Goal: Task Accomplishment & Management: Manage account settings

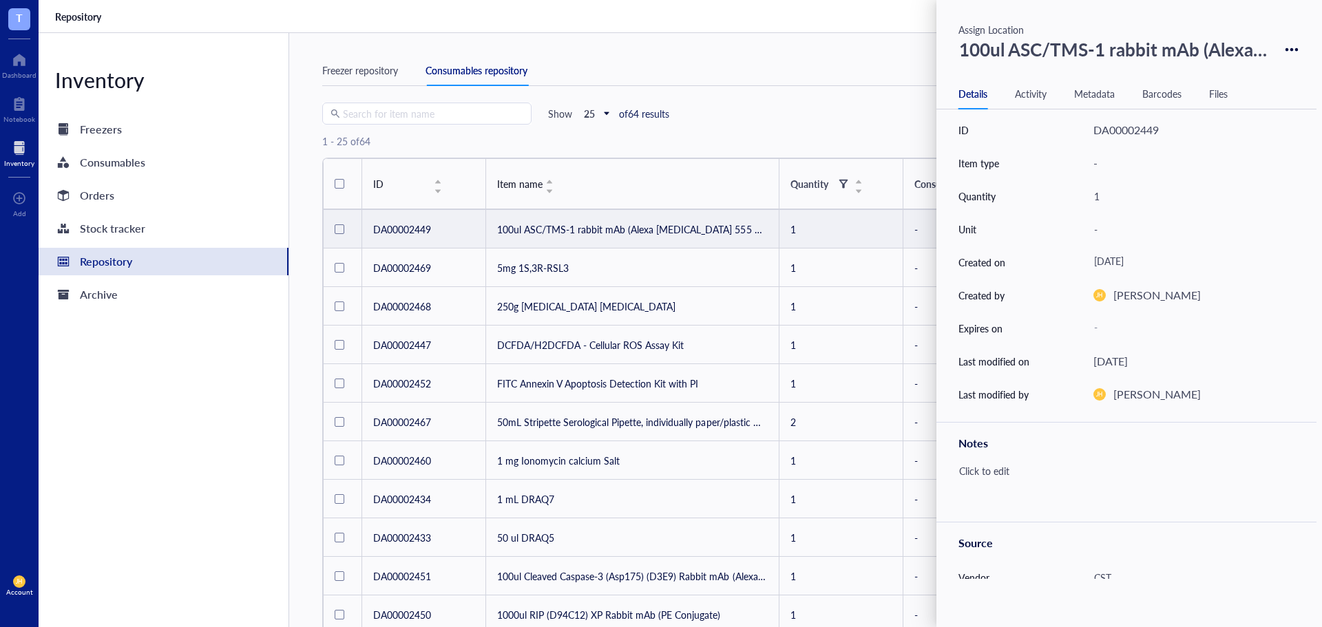
scroll to position [191, 0]
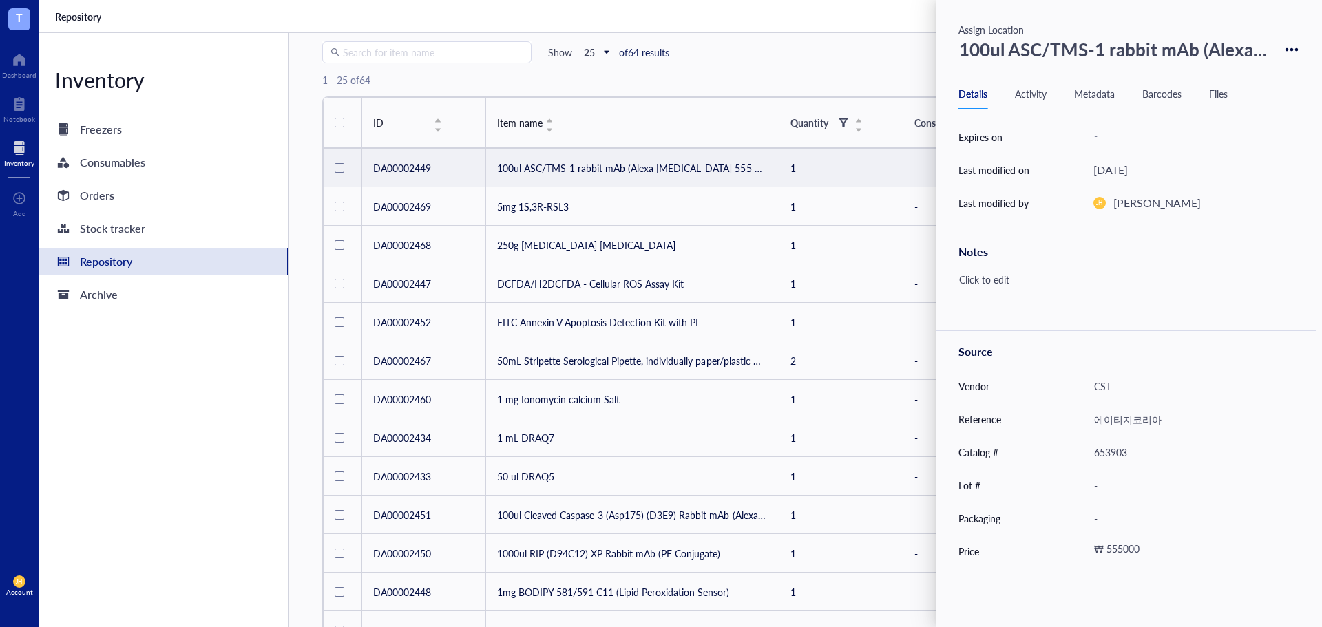
click at [1047, 86] on div "Activity" at bounding box center [1031, 93] width 32 height 15
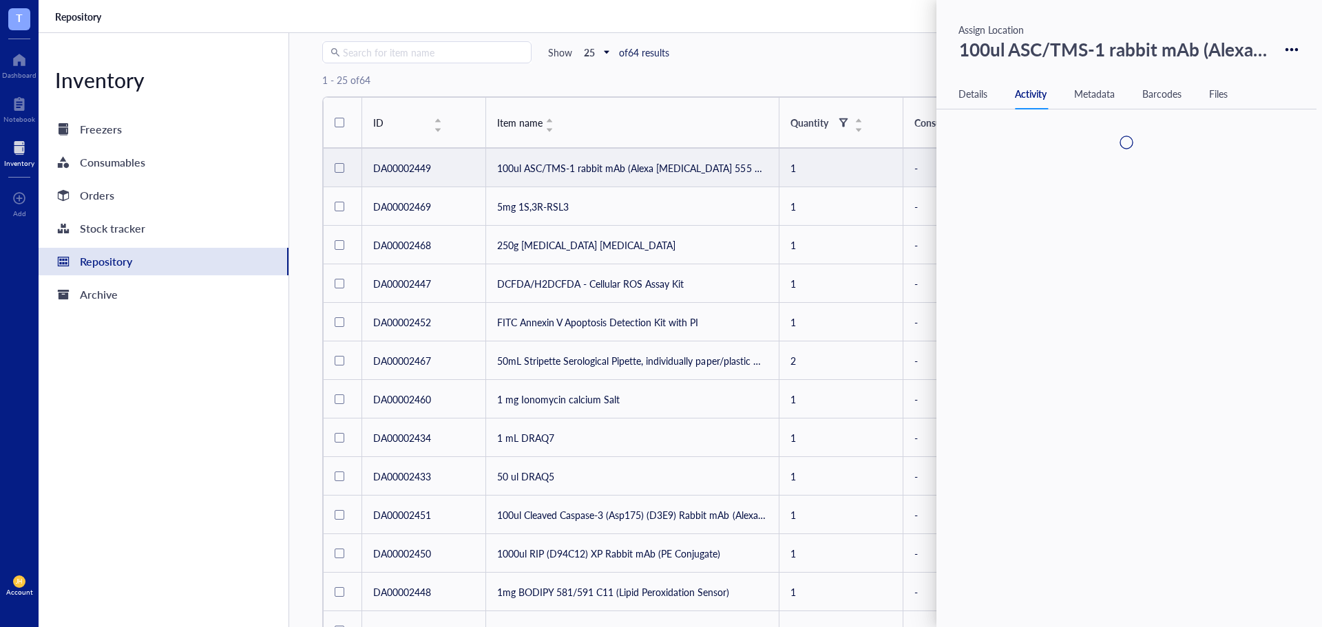
scroll to position [0, 0]
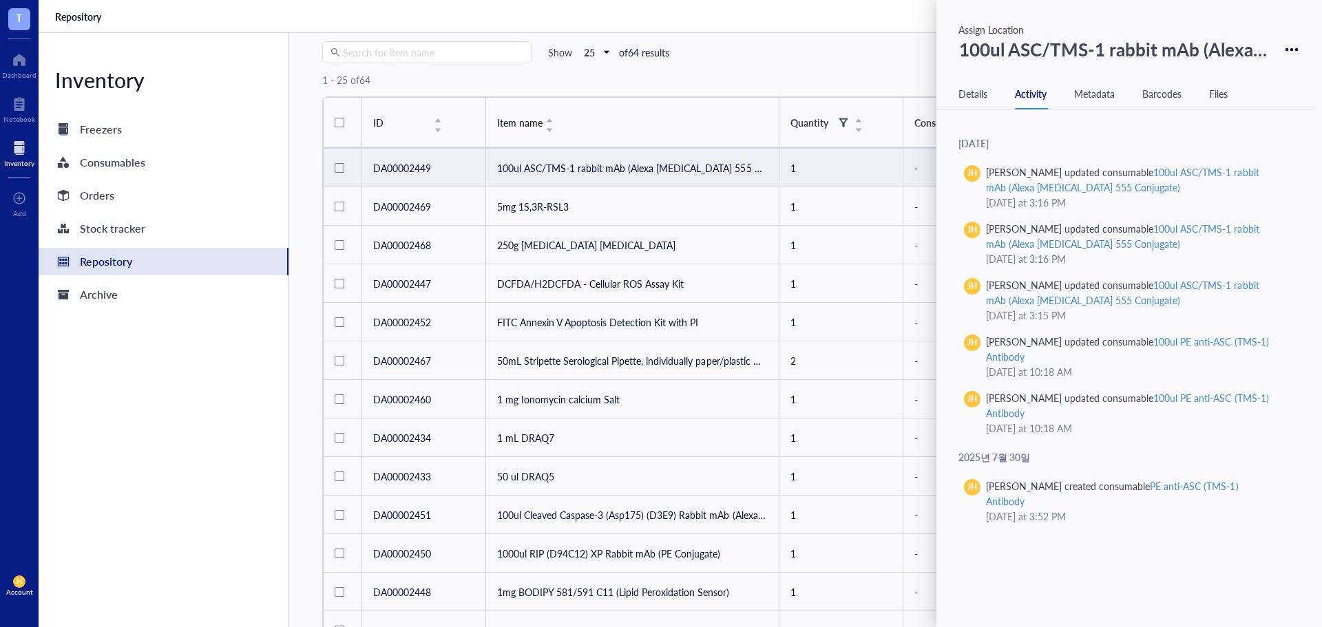
click at [1100, 90] on div "Metadata" at bounding box center [1094, 93] width 41 height 15
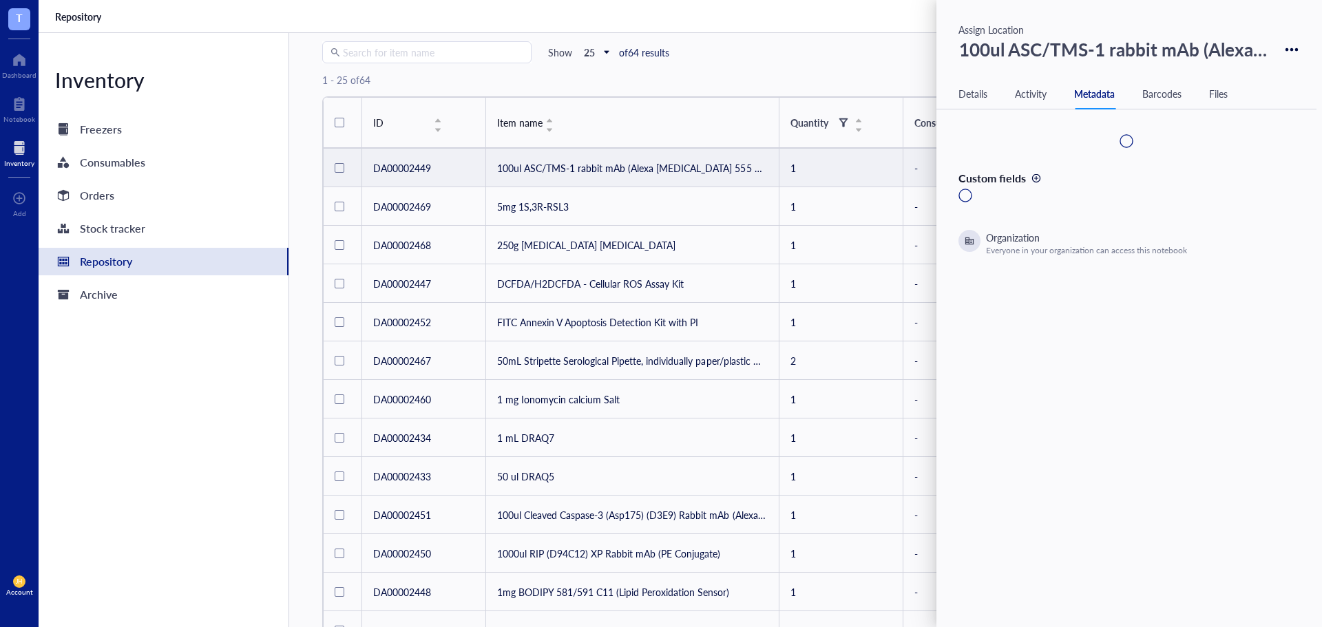
click at [1152, 87] on div "Barcodes" at bounding box center [1162, 93] width 39 height 15
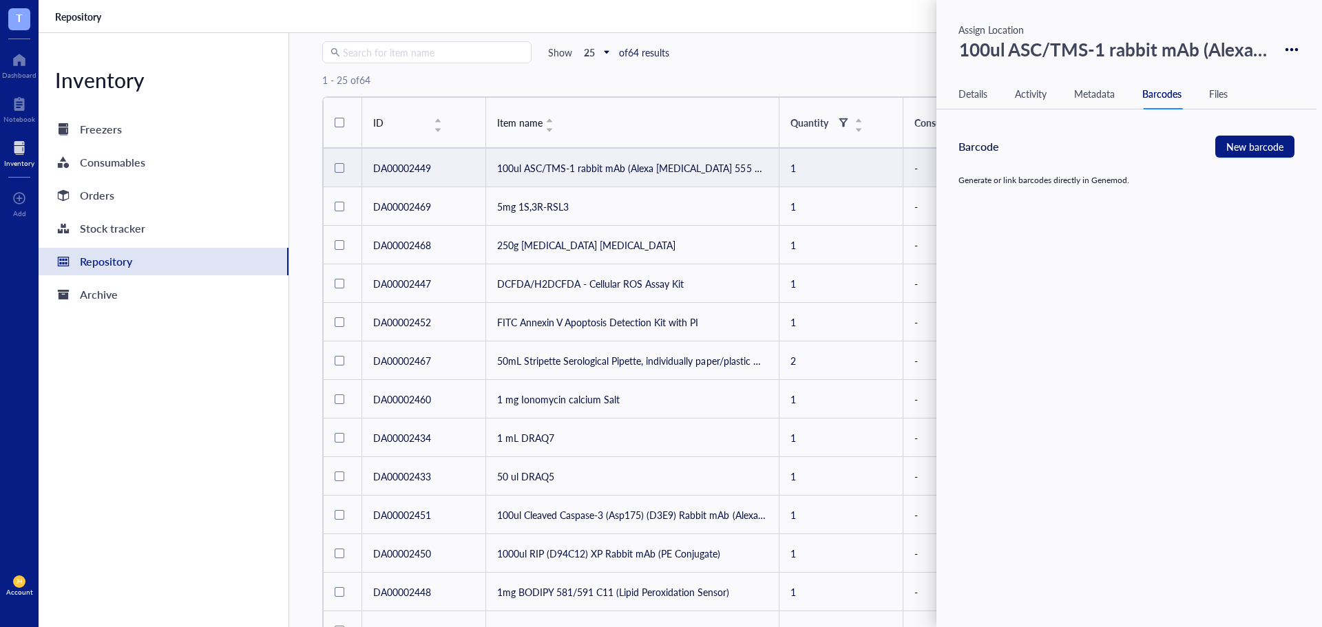
click at [1216, 92] on div "Files" at bounding box center [1218, 93] width 19 height 15
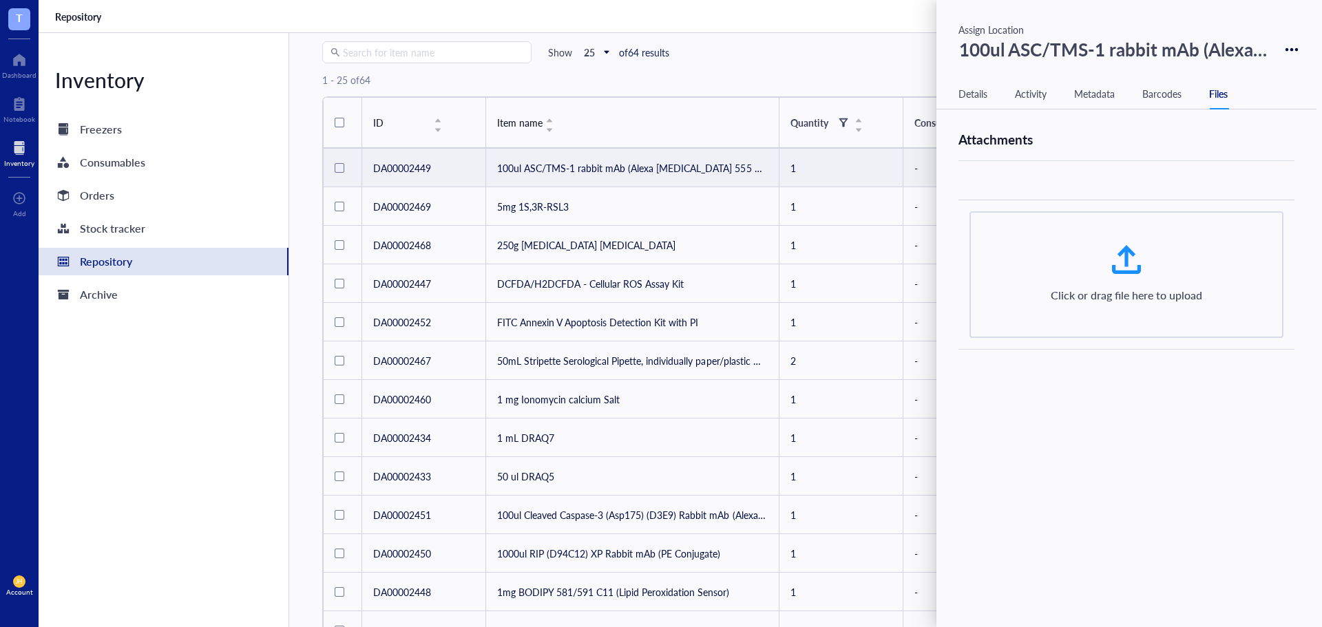
click at [966, 92] on div "Details" at bounding box center [973, 93] width 29 height 15
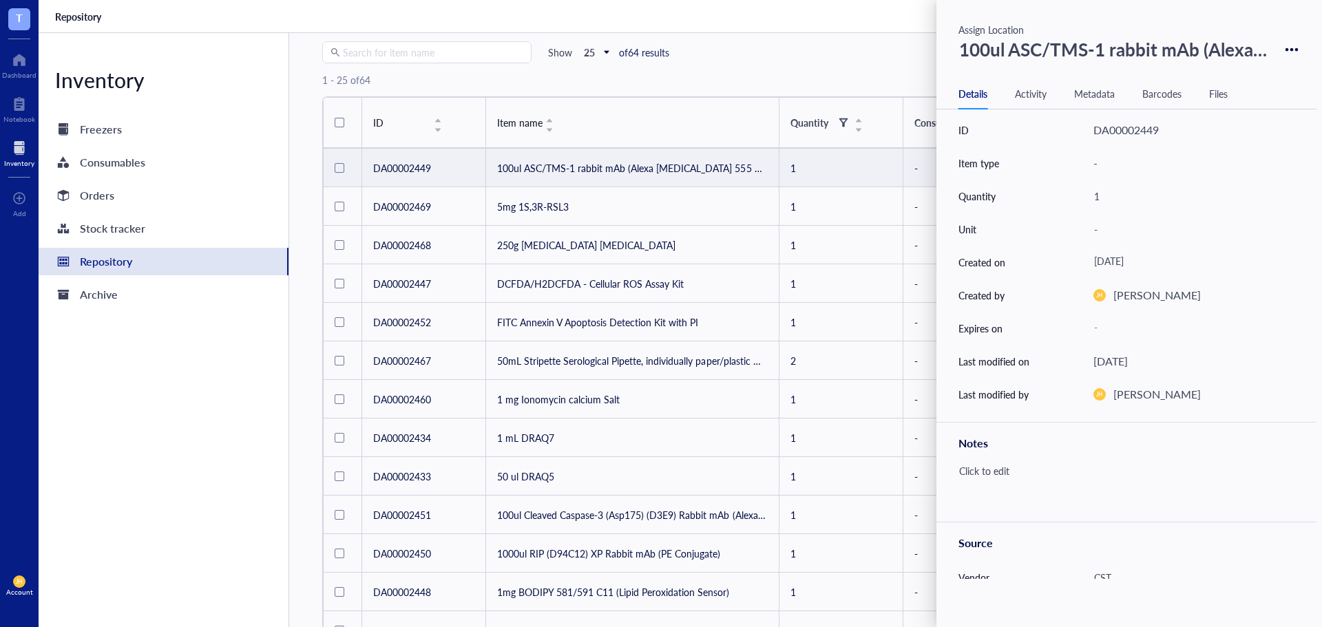
click at [845, 47] on div "Search for item name Show 25 of 64 results New consumable" at bounding box center [805, 52] width 966 height 22
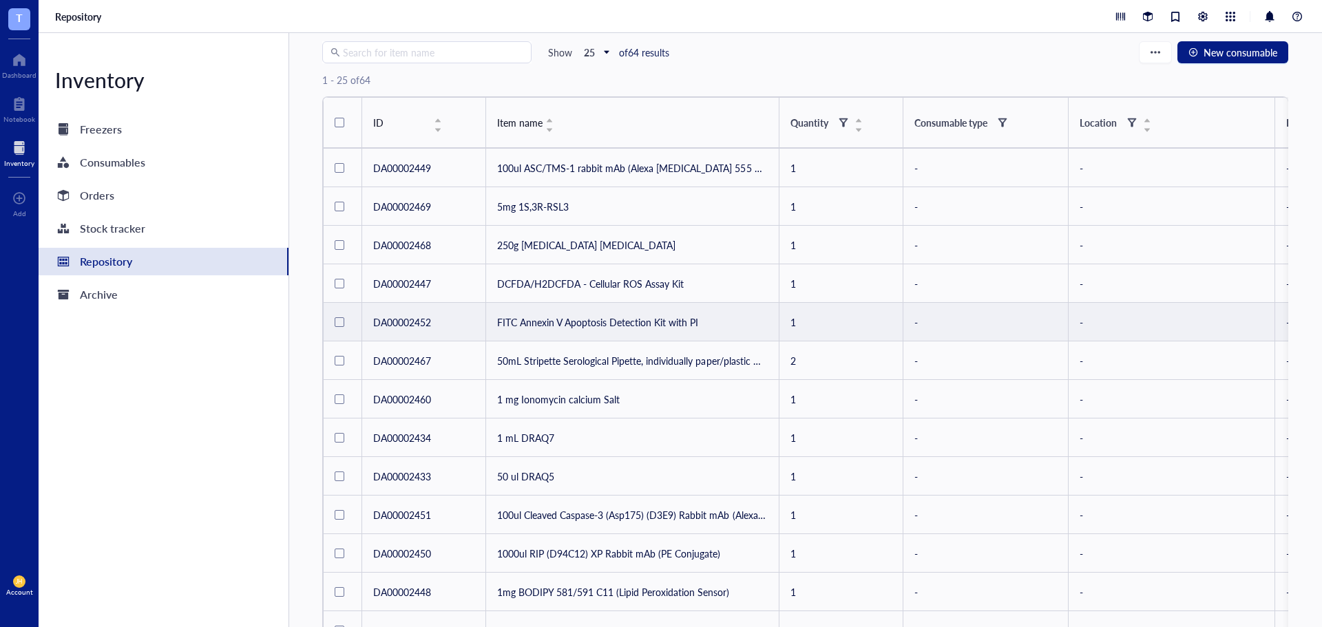
scroll to position [130, 0]
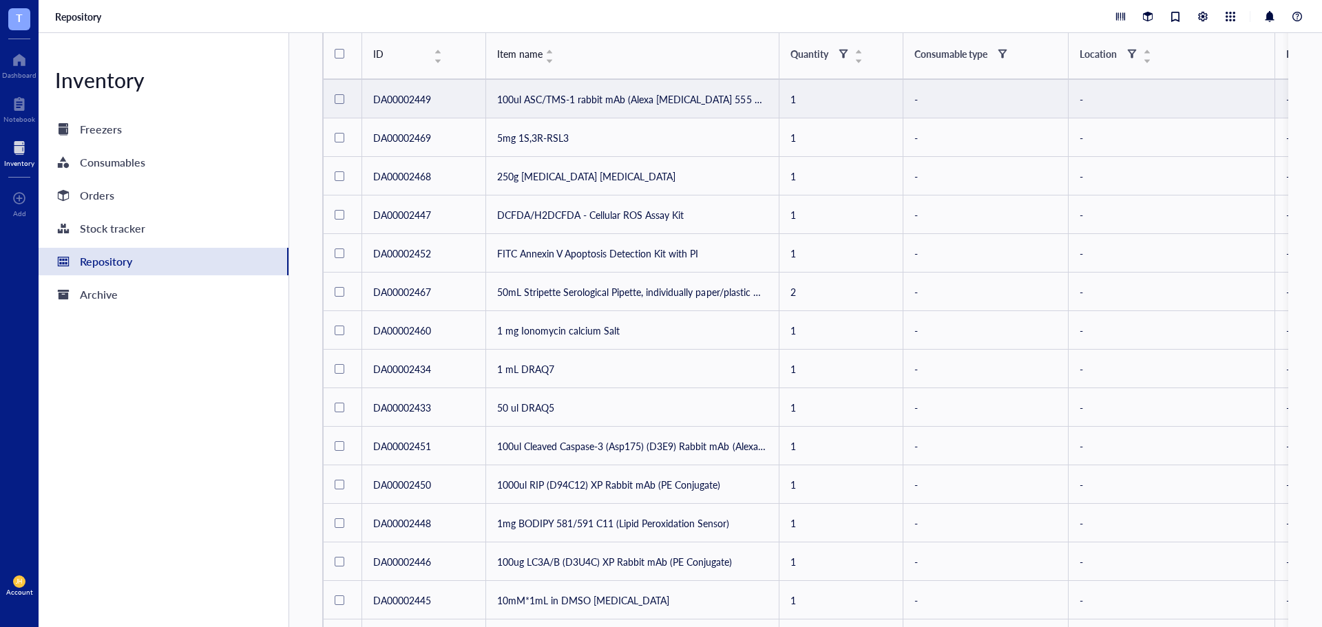
click at [596, 98] on td "100ul ASC/TMS-1 rabbit mAb (Alexa [MEDICAL_DATA] 555 Conjugate)" at bounding box center [632, 99] width 293 height 39
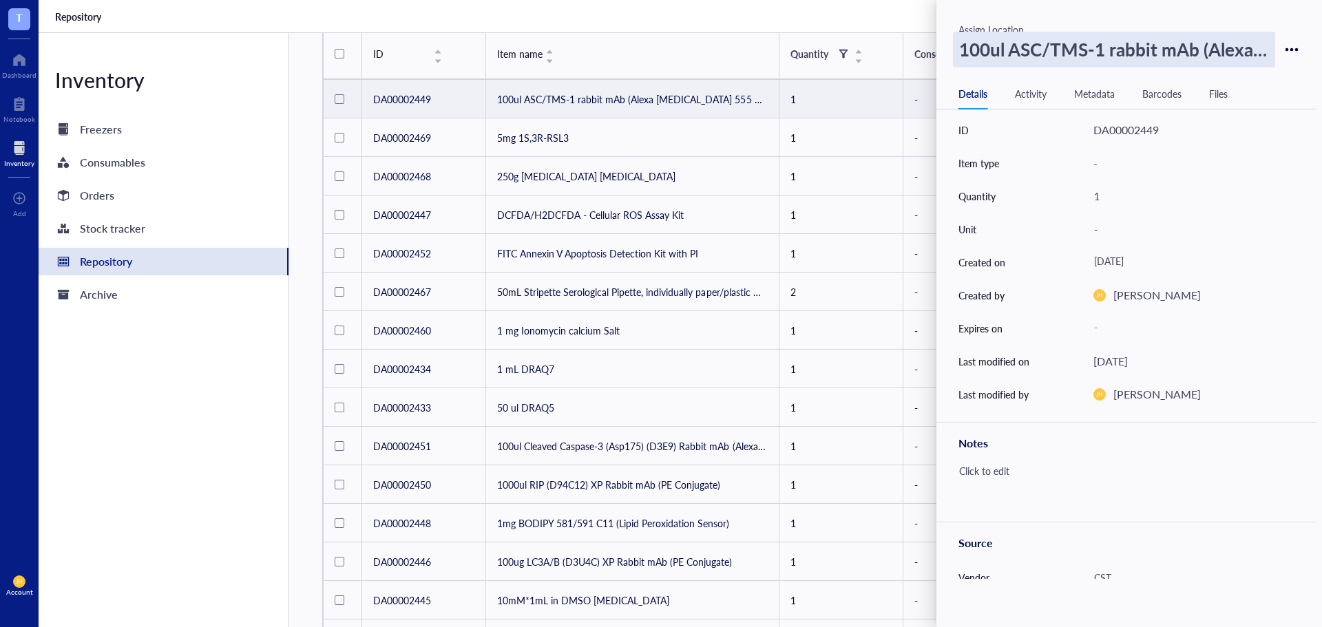
click at [1023, 49] on div "100ul ASC/TMS-1 rabbit mAb (Alexa [MEDICAL_DATA] 555 Conjugate)" at bounding box center [1114, 50] width 322 height 36
drag, startPoint x: 1262, startPoint y: 48, endPoint x: 1010, endPoint y: 57, distance: 252.2
click at [1010, 57] on input "100ul ASC/TMS-1 rabbit mAb (Alexa [MEDICAL_DATA] 555 Conjugate)" at bounding box center [1114, 49] width 321 height 34
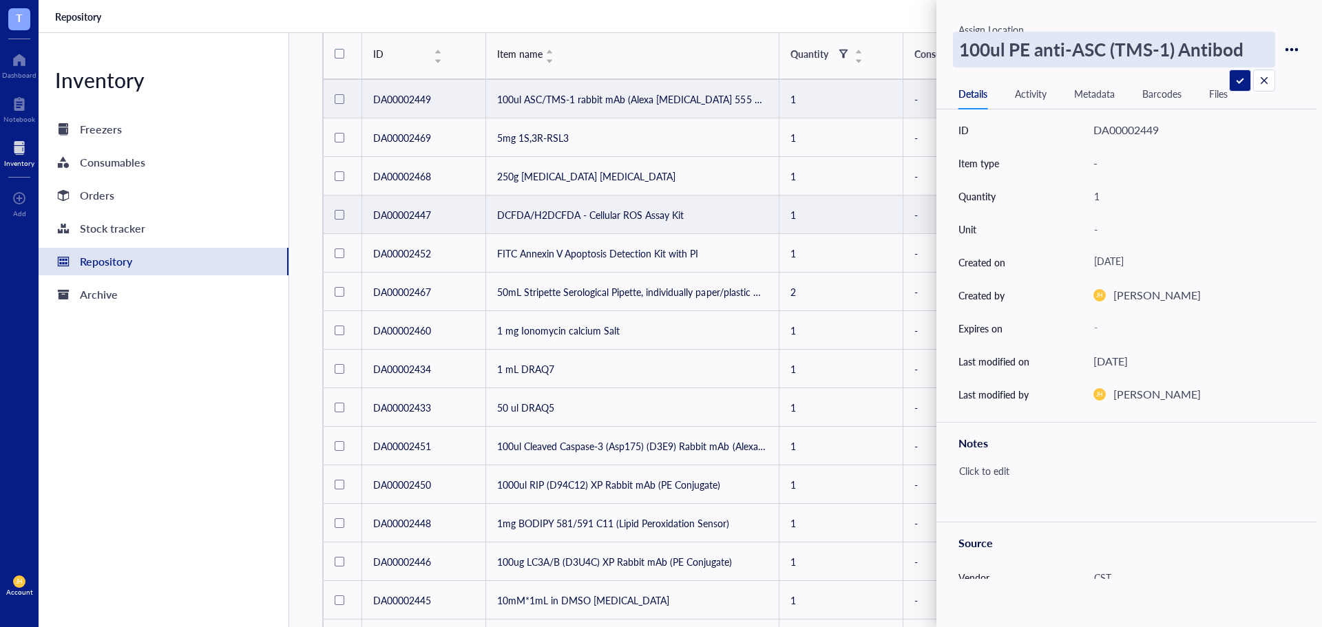
type input "100ul PE anti-ASC (TMS-1) Antibody"
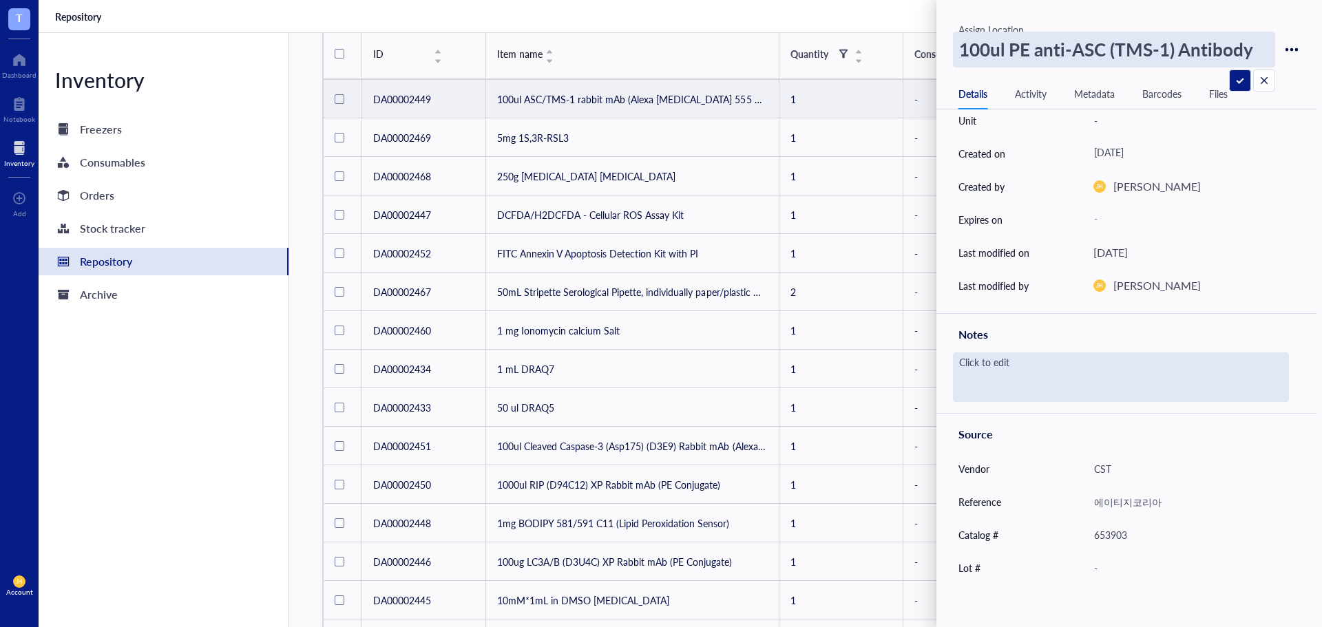
scroll to position [191, 0]
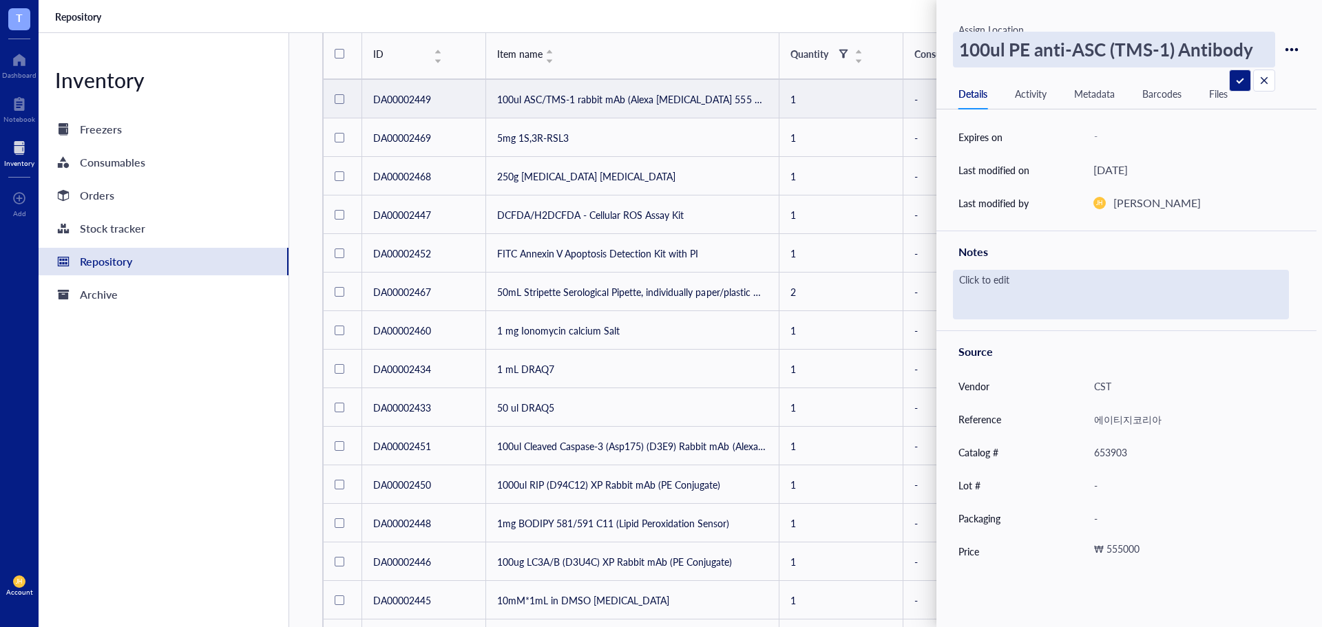
click at [1164, 291] on div "Click to edit" at bounding box center [1121, 295] width 336 height 50
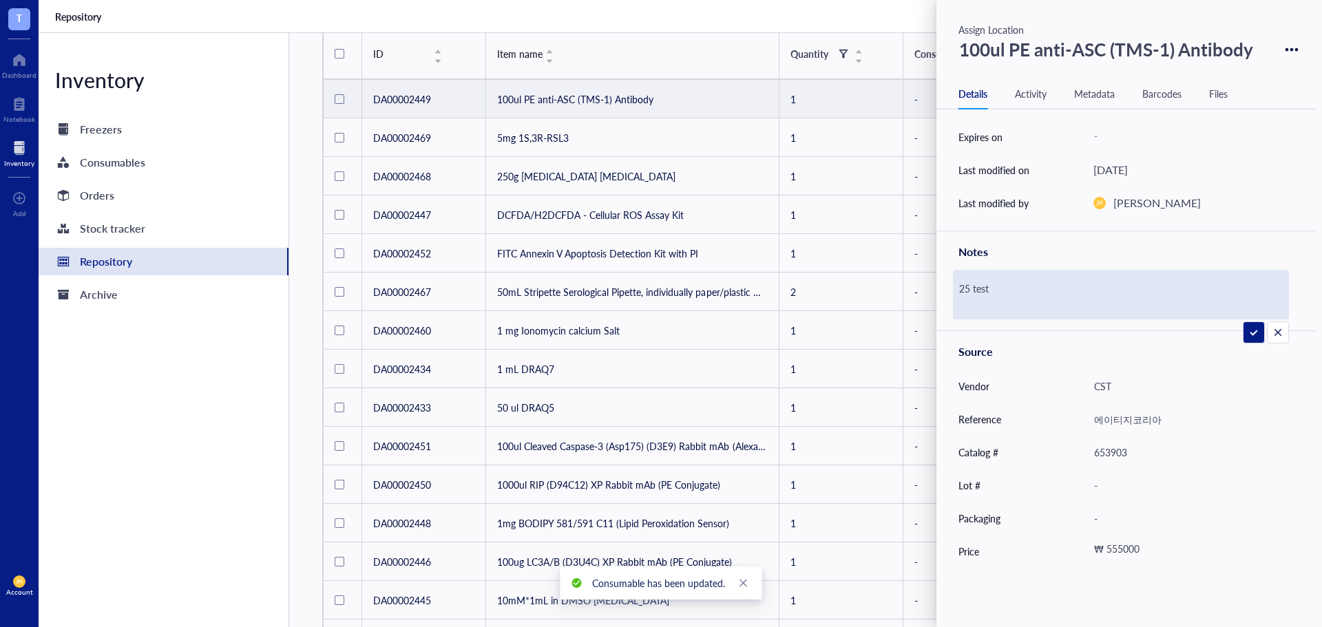
type textarea "25 tests"
click at [1160, 379] on div "CST" at bounding box center [1188, 386] width 201 height 29
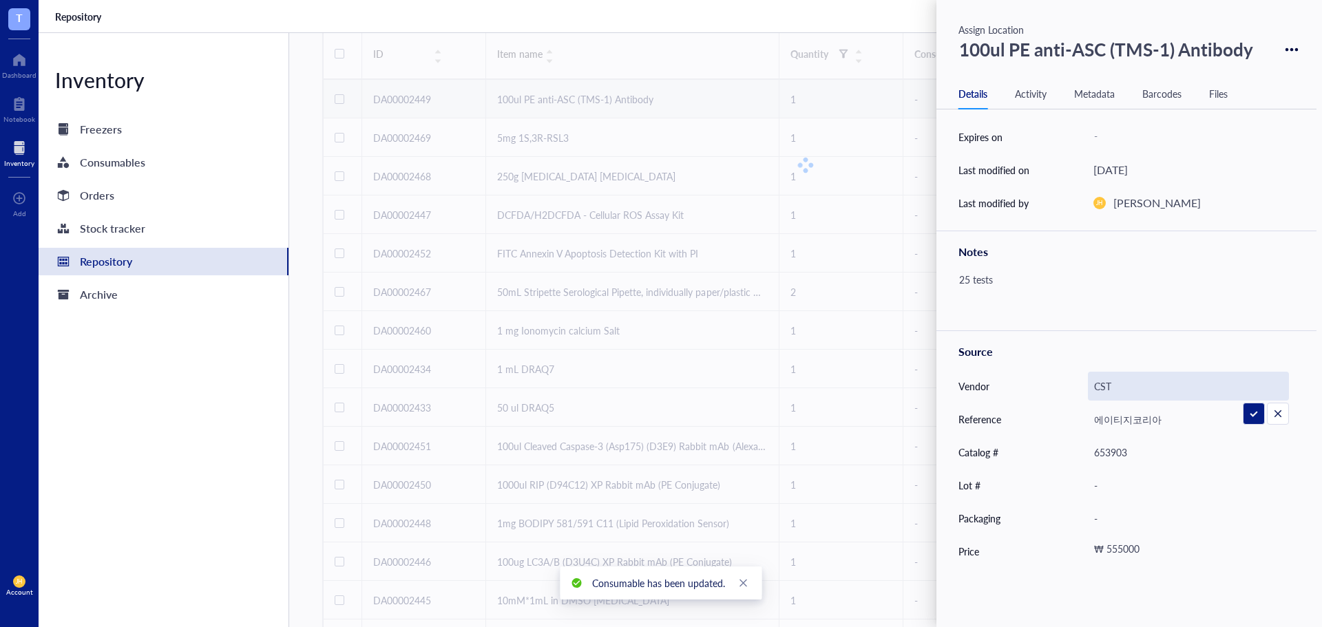
click at [1145, 387] on input "CST" at bounding box center [1189, 387] width 200 height 28
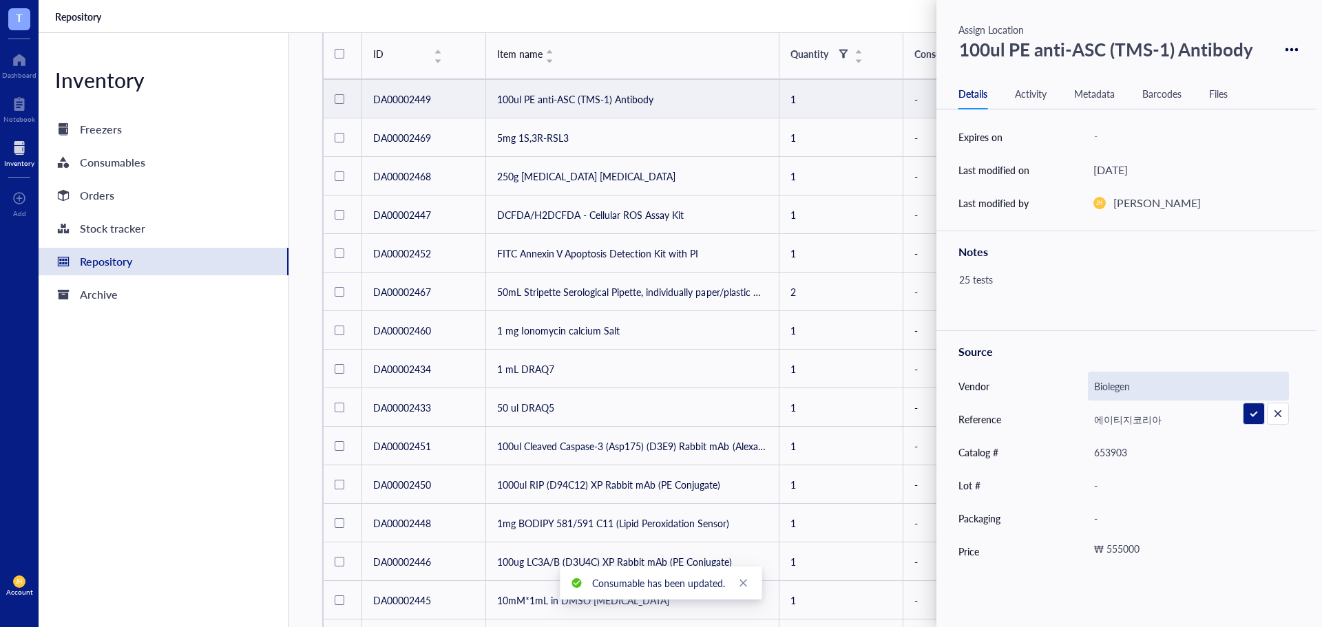
type input "Biolegend"
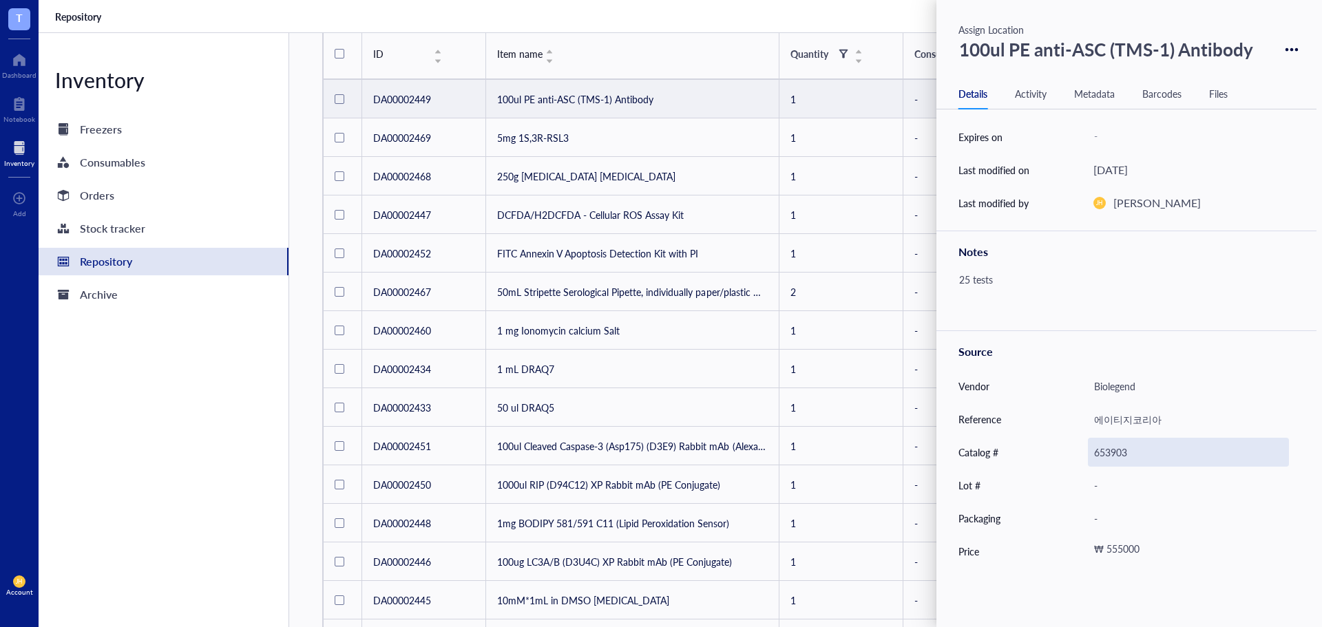
click at [1127, 450] on div "653903" at bounding box center [1188, 452] width 201 height 29
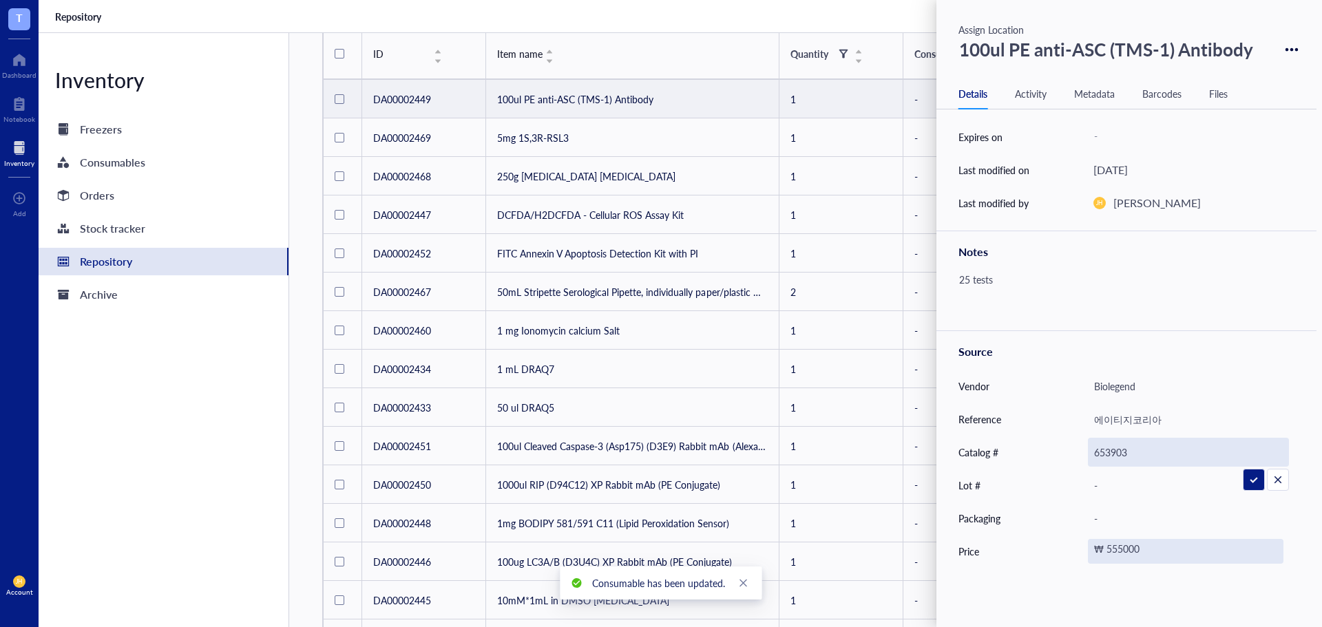
click at [1169, 548] on div "₩ 555000" at bounding box center [1186, 551] width 196 height 25
click at [1174, 552] on input "555000" at bounding box center [1208, 552] width 159 height 22
drag, startPoint x: 1147, startPoint y: 553, endPoint x: 1080, endPoint y: 565, distance: 68.6
click at [1080, 565] on div "Price ₩ 555000" at bounding box center [1127, 551] width 380 height 33
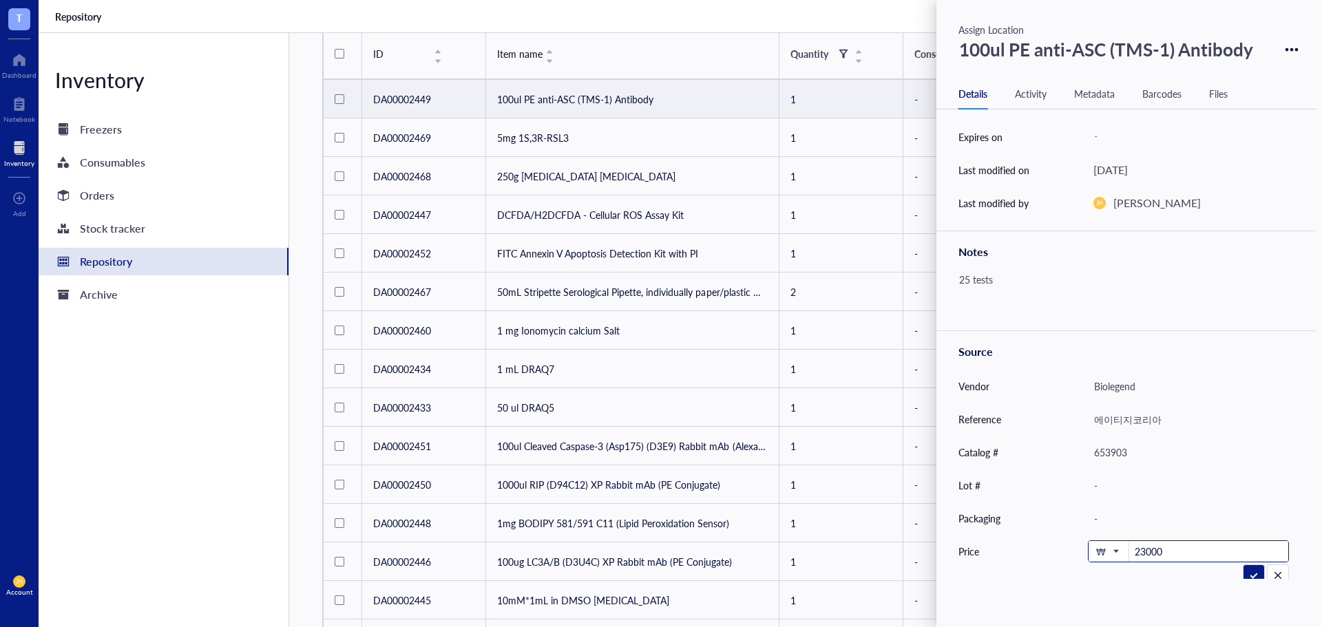
type input "230000"
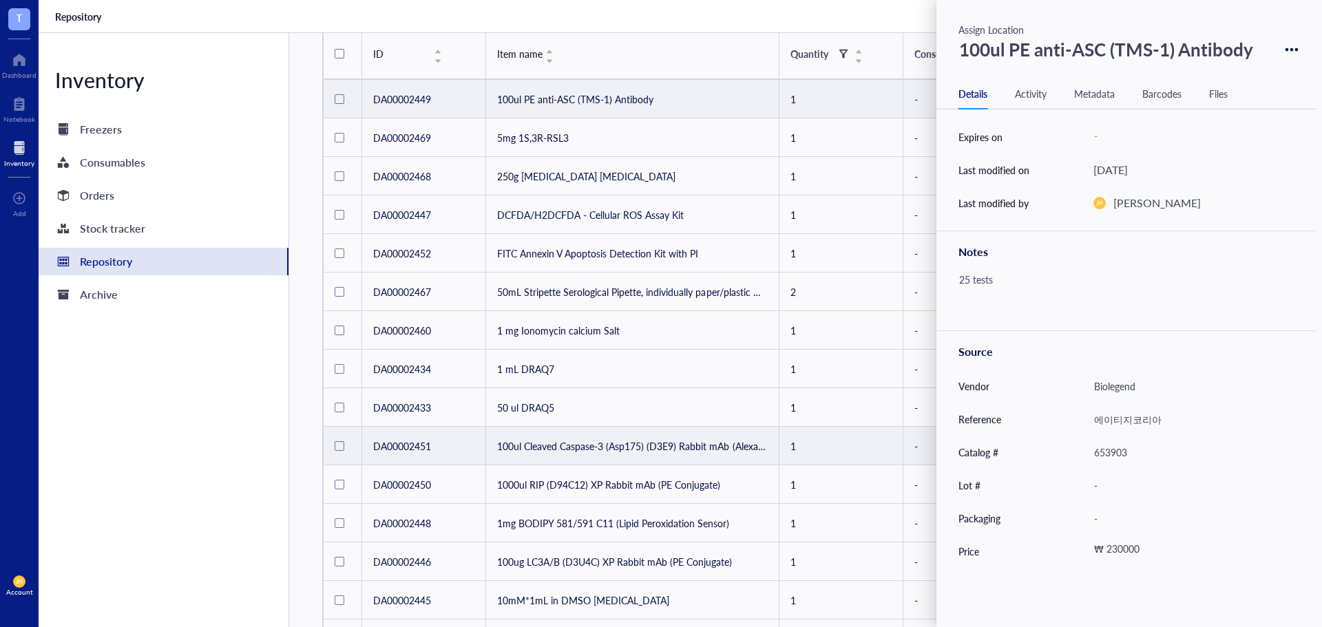
click at [671, 447] on td "100ul Cleaved Caspase-3 (Asp175) (D3E9) Rabbit mAb (Alexa [MEDICAL_DATA] 647 Co…" at bounding box center [632, 446] width 293 height 39
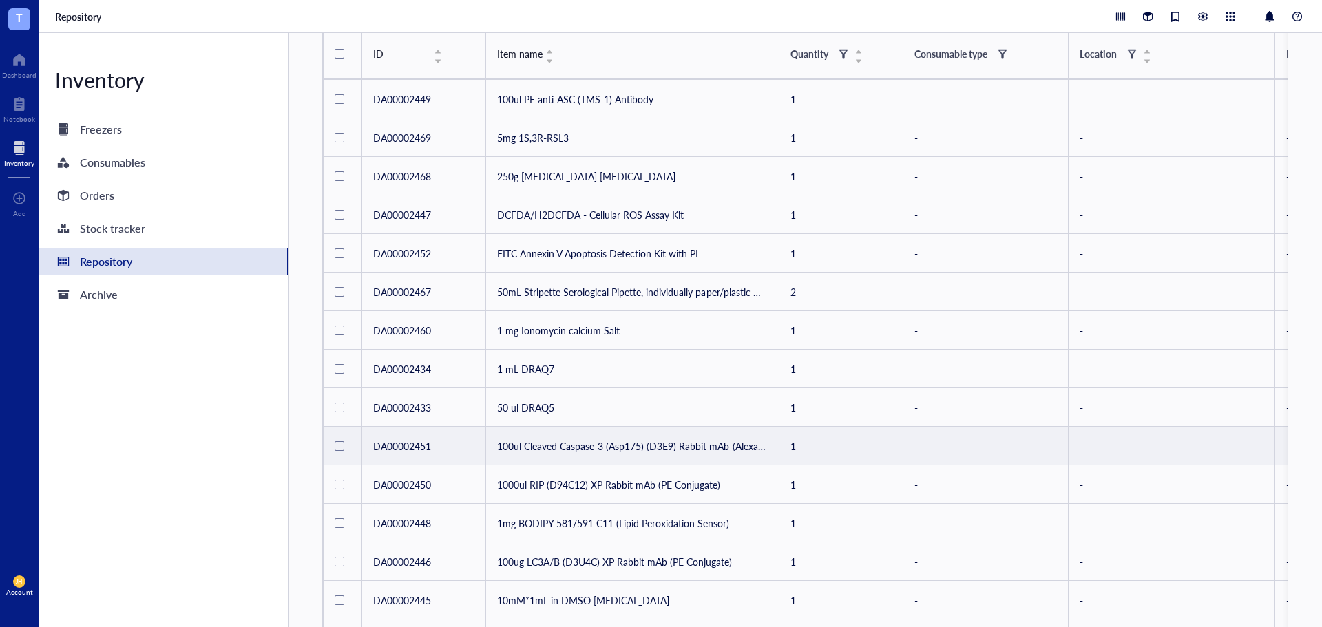
click at [671, 447] on td "100ul Cleaved Caspase-3 (Asp175) (D3E9) Rabbit mAb (Alexa [MEDICAL_DATA] 647 Co…" at bounding box center [632, 446] width 293 height 39
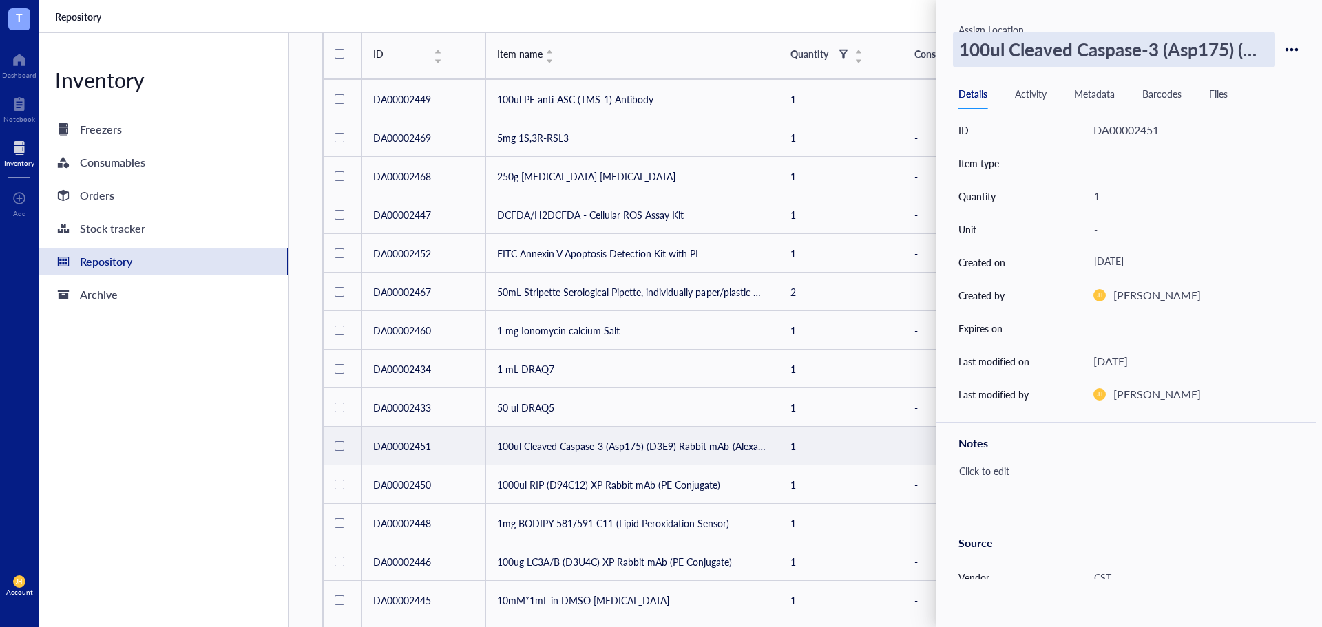
click at [1194, 50] on div "100ul Cleaved Caspase-3 (Asp175) (D3E9) Rabbit mAb (Alexa [MEDICAL_DATA] 647 Co…" at bounding box center [1114, 50] width 322 height 36
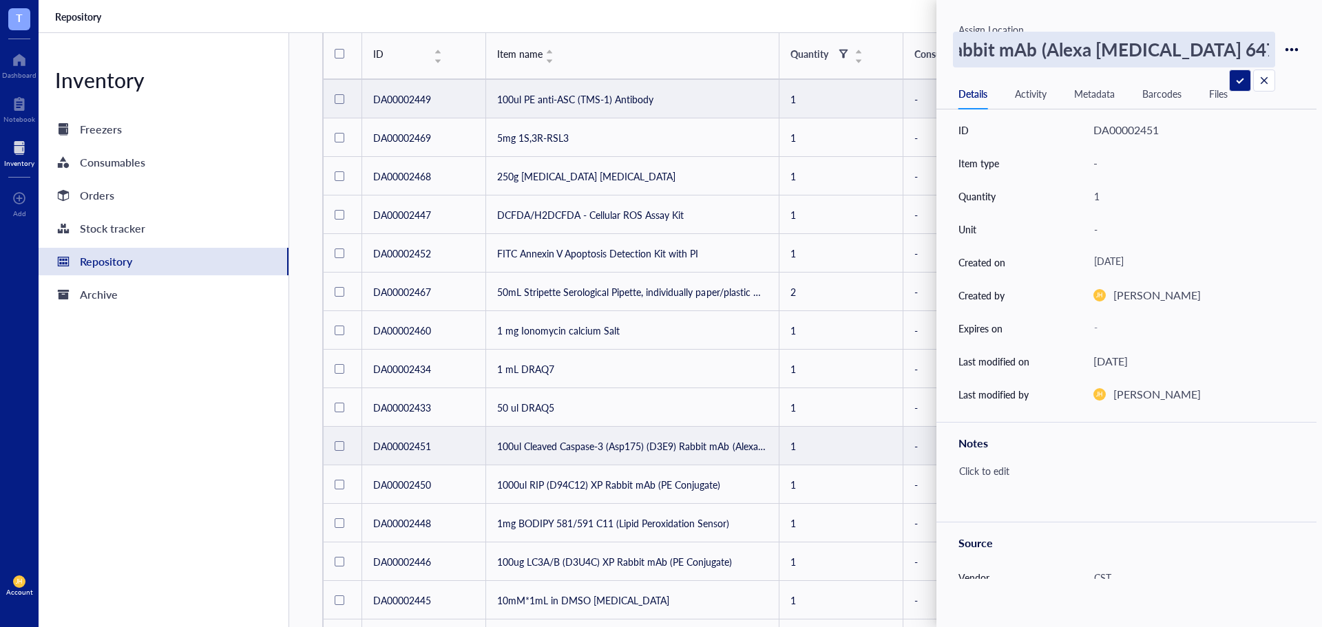
click at [671, 101] on td "100ul PE anti-ASC (TMS-1) Antibody" at bounding box center [632, 99] width 293 height 39
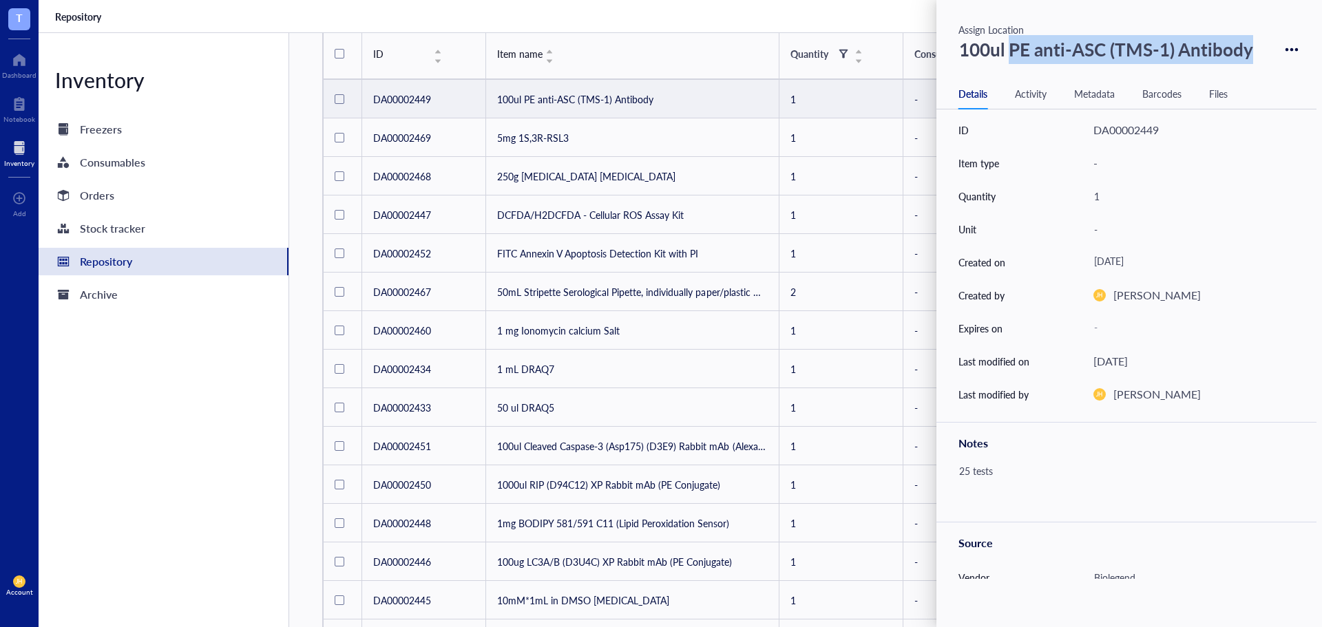
drag, startPoint x: 1014, startPoint y: 50, endPoint x: 1322, endPoint y: 56, distance: 307.9
click at [1322, 56] on div "Assign Location 100ul PE anti-ASC (TMS-1) Antibody Details Activity Metadata Ba…" at bounding box center [1130, 313] width 386 height 627
copy div "PE anti-ASC (TMS-1) Antibody"
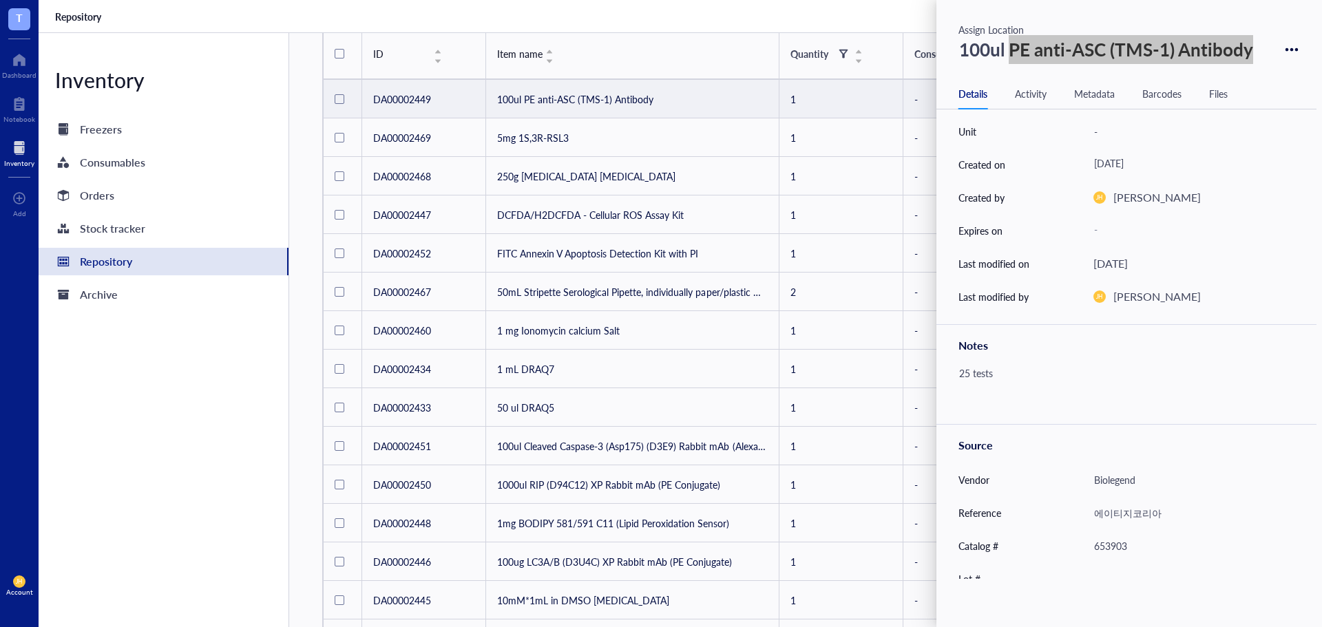
scroll to position [191, 0]
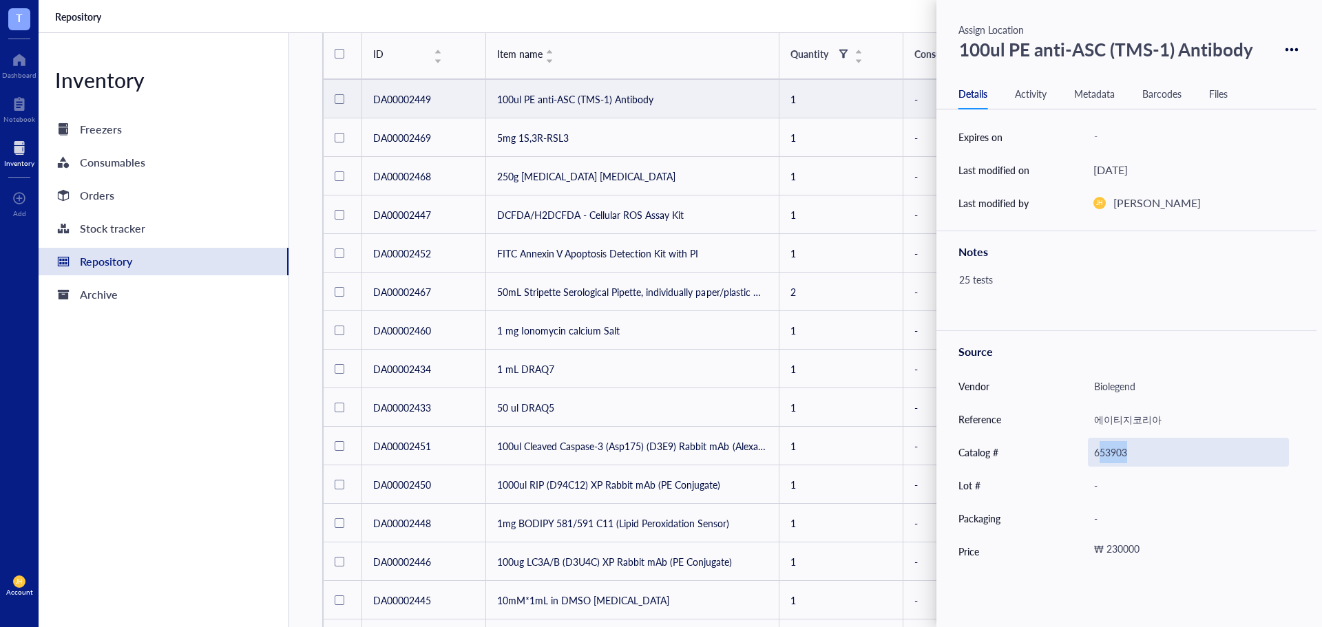
drag, startPoint x: 1101, startPoint y: 452, endPoint x: 1176, endPoint y: 457, distance: 74.5
click at [1176, 457] on div "653903" at bounding box center [1188, 452] width 201 height 29
click at [1156, 457] on input "653903" at bounding box center [1189, 453] width 200 height 28
drag, startPoint x: 1142, startPoint y: 455, endPoint x: 1037, endPoint y: 455, distance: 105.4
click at [1037, 455] on div "Catalog # 653903" at bounding box center [1127, 452] width 380 height 33
